Goal: Obtain resource: Obtain resource

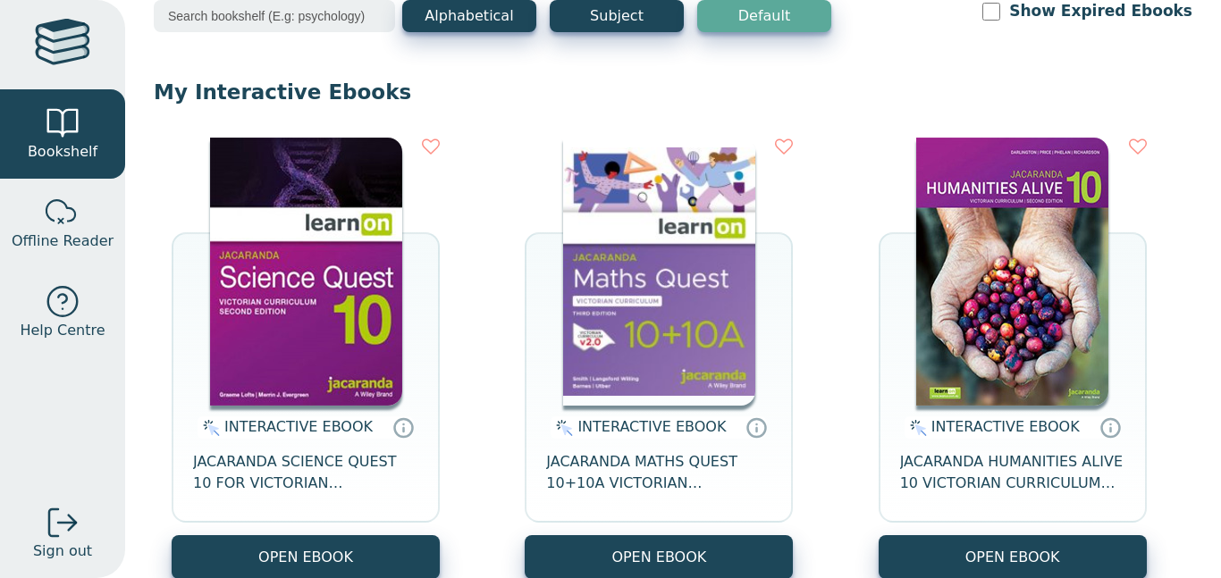
scroll to position [109, 0]
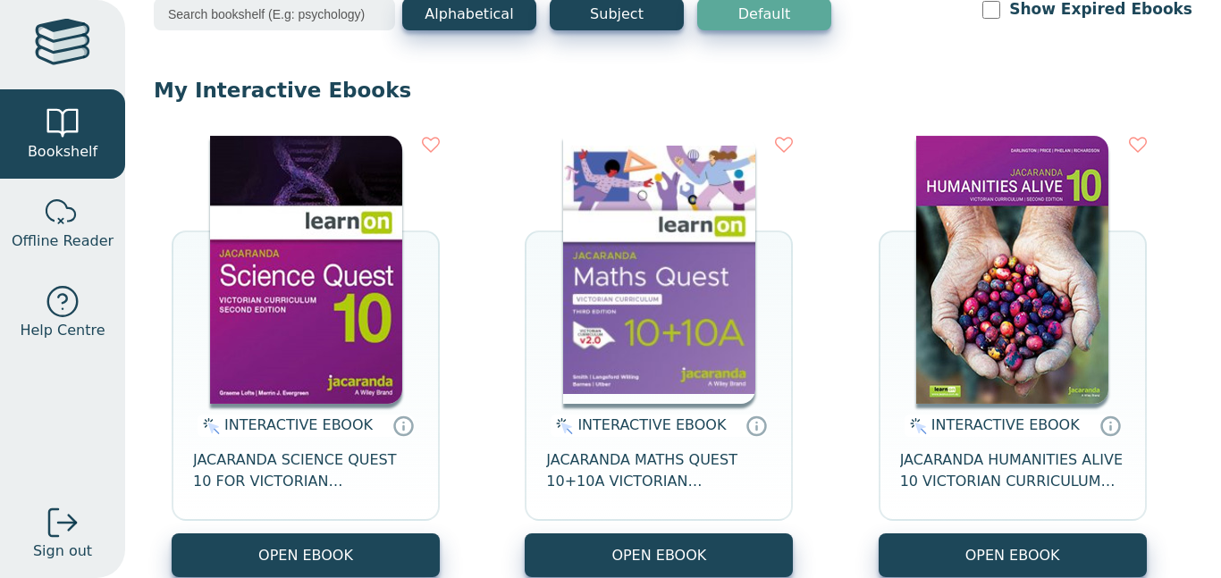
click at [635, 231] on img at bounding box center [659, 270] width 192 height 268
click at [942, 217] on img at bounding box center [1012, 270] width 192 height 268
